Goal: Find specific page/section: Find specific page/section

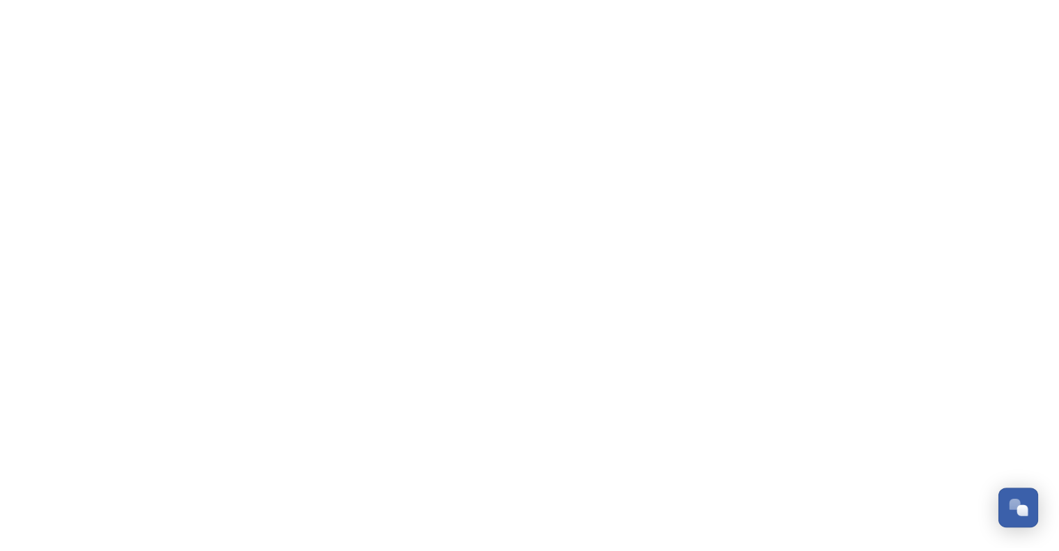
scroll to position [2626, 0]
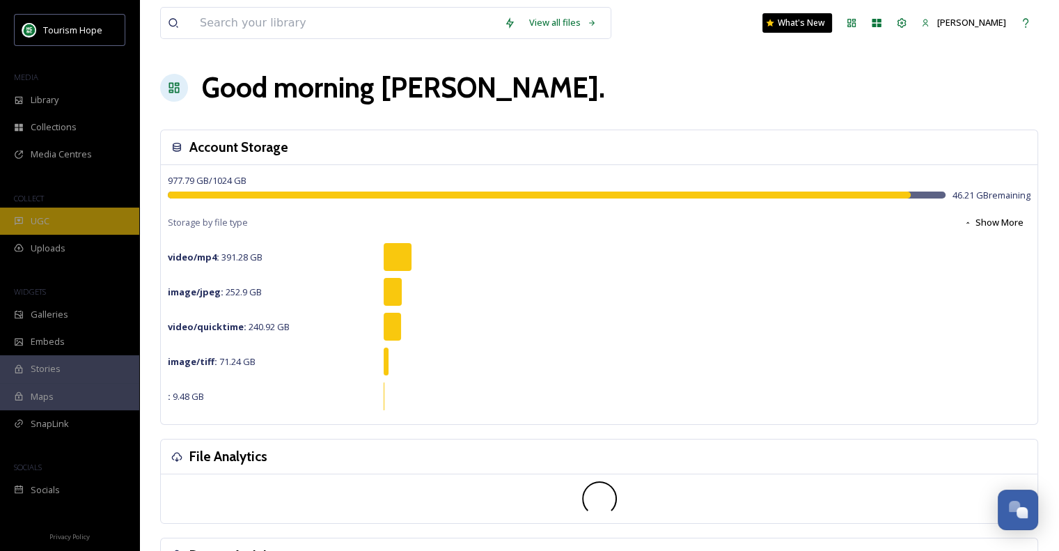
click at [47, 217] on span "UGC" at bounding box center [40, 220] width 19 height 13
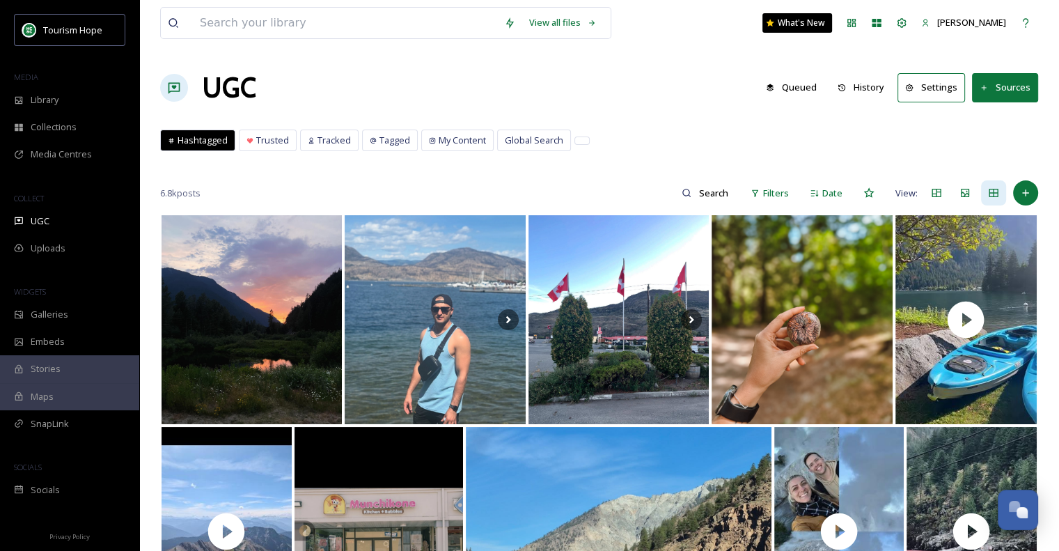
click at [1014, 82] on button "Sources" at bounding box center [1005, 87] width 66 height 29
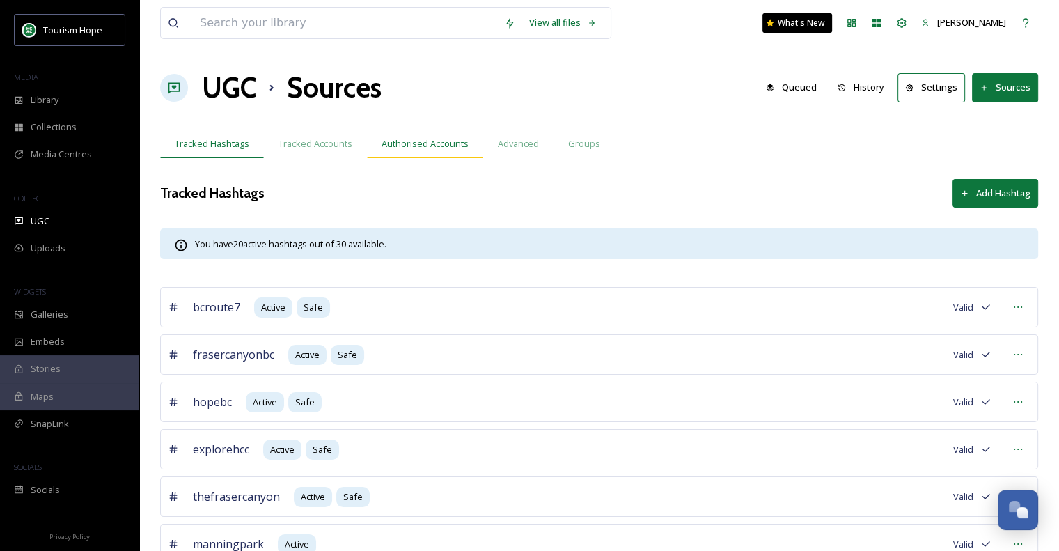
click at [431, 146] on span "Authorised Accounts" at bounding box center [425, 143] width 87 height 13
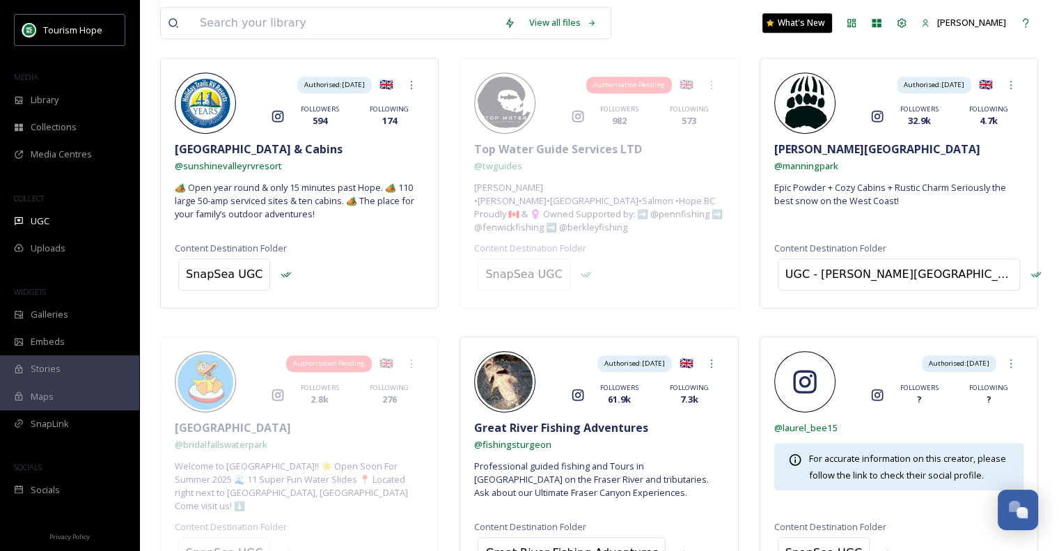
scroll to position [787, 0]
